Goal: Task Accomplishment & Management: Use online tool/utility

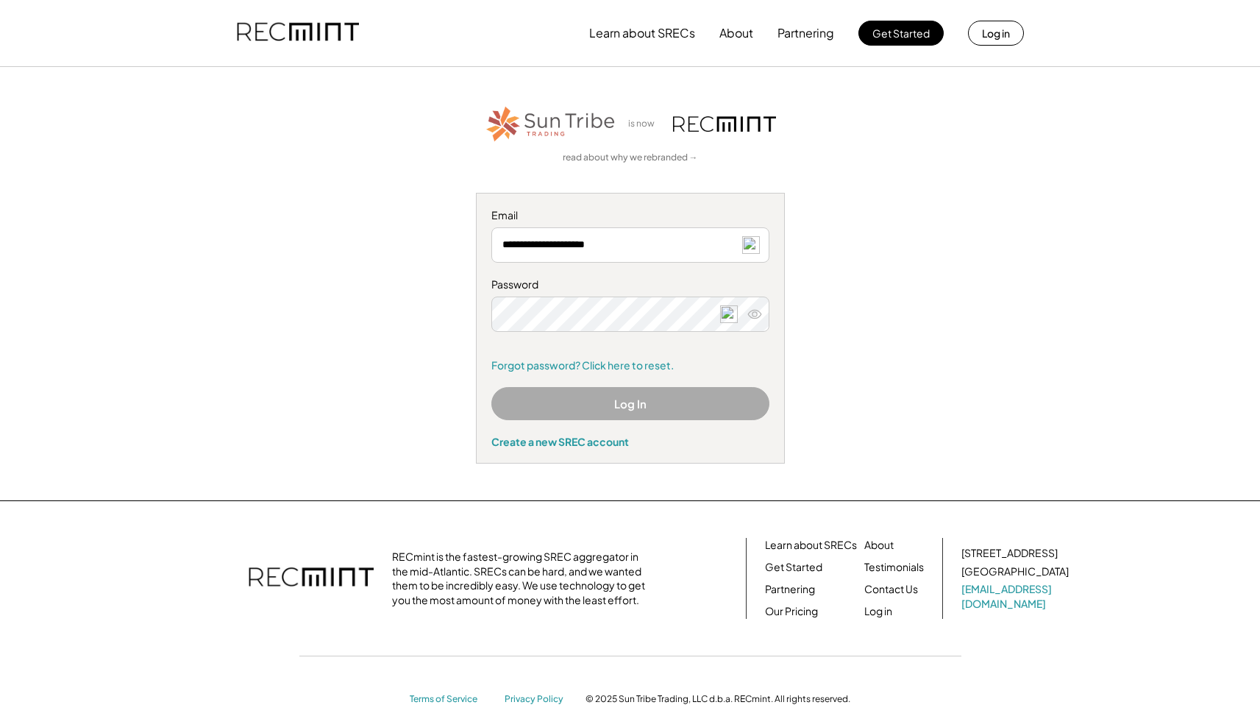
click at [640, 407] on button "Log In" at bounding box center [630, 403] width 278 height 33
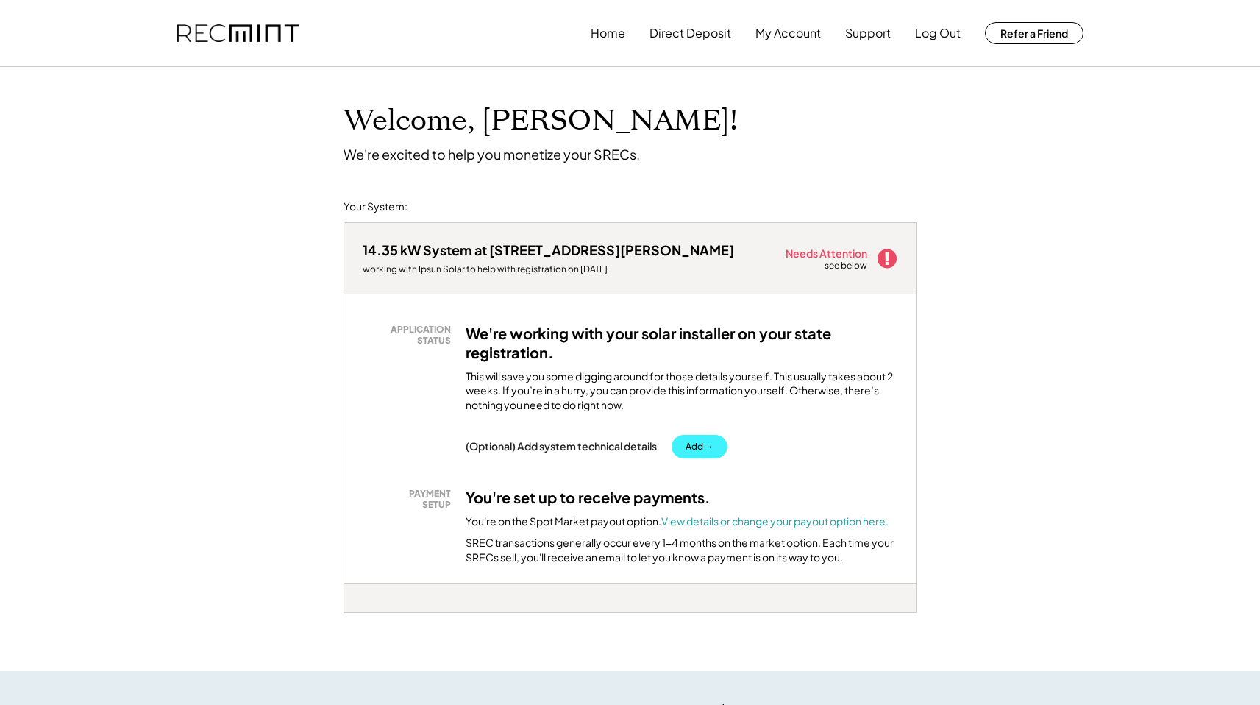
click at [700, 446] on button "Add →" at bounding box center [700, 447] width 56 height 24
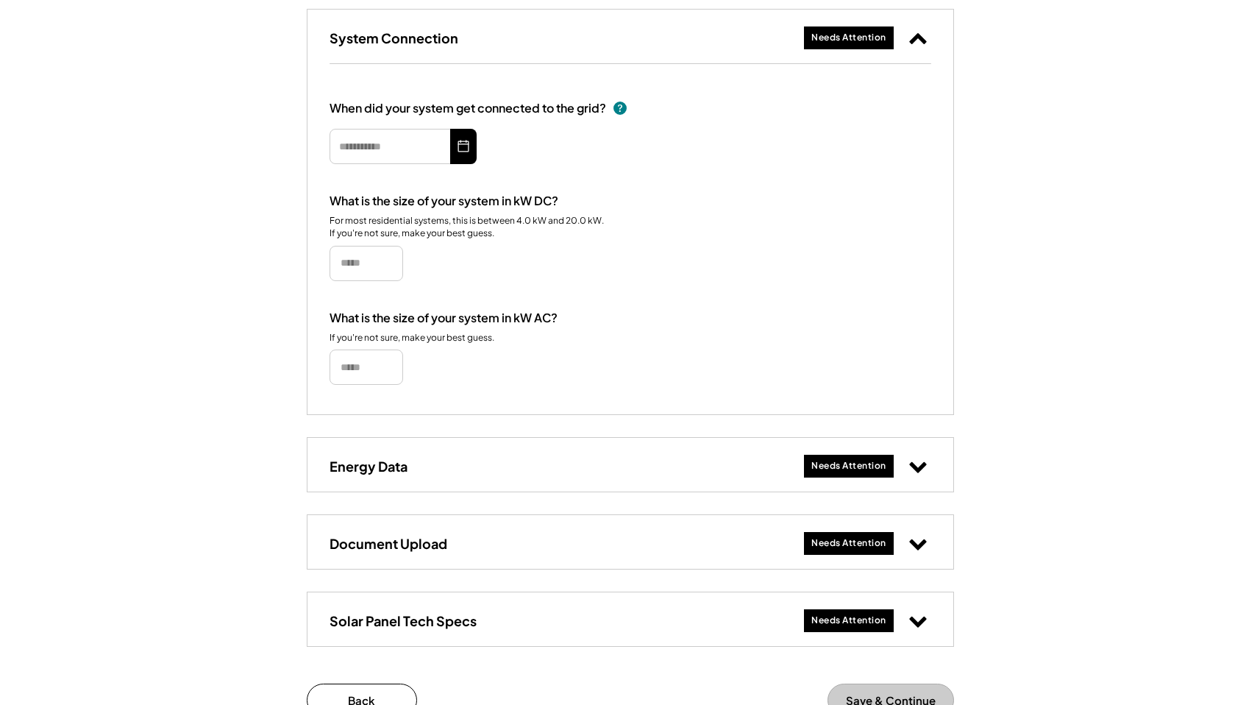
scroll to position [537, 0]
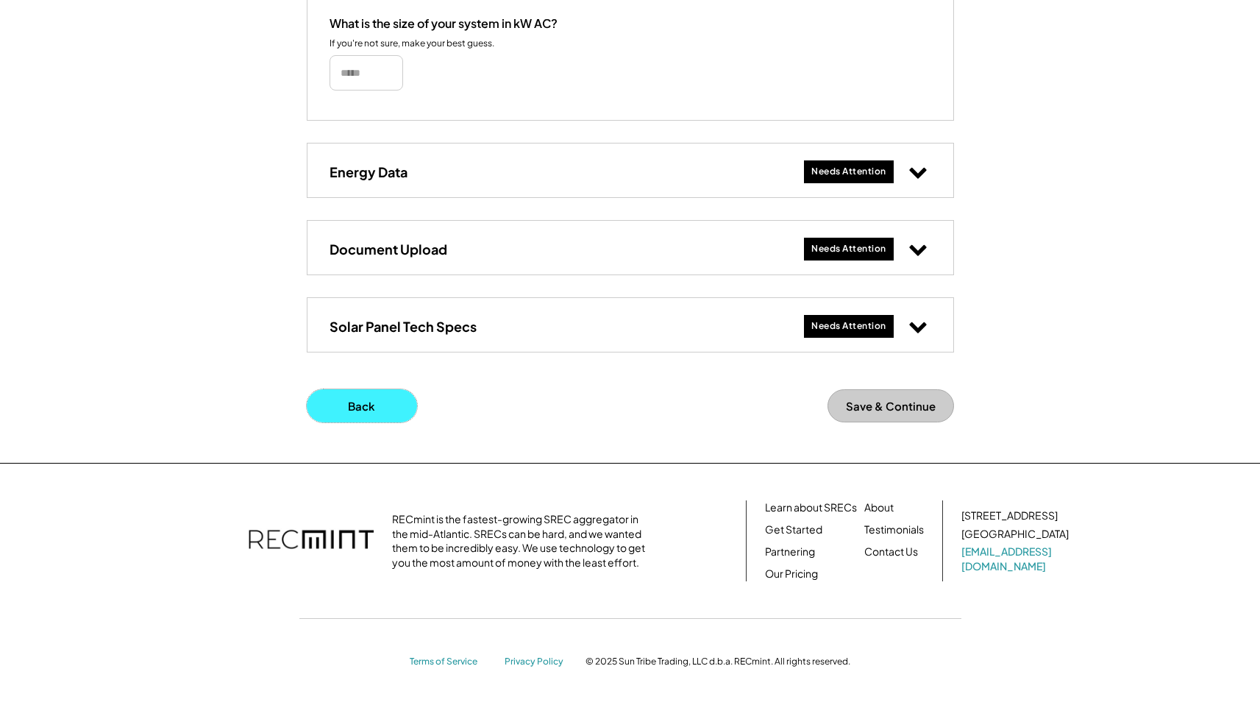
click at [349, 419] on button "Back" at bounding box center [362, 405] width 110 height 33
